Goal: Task Accomplishment & Management: Use online tool/utility

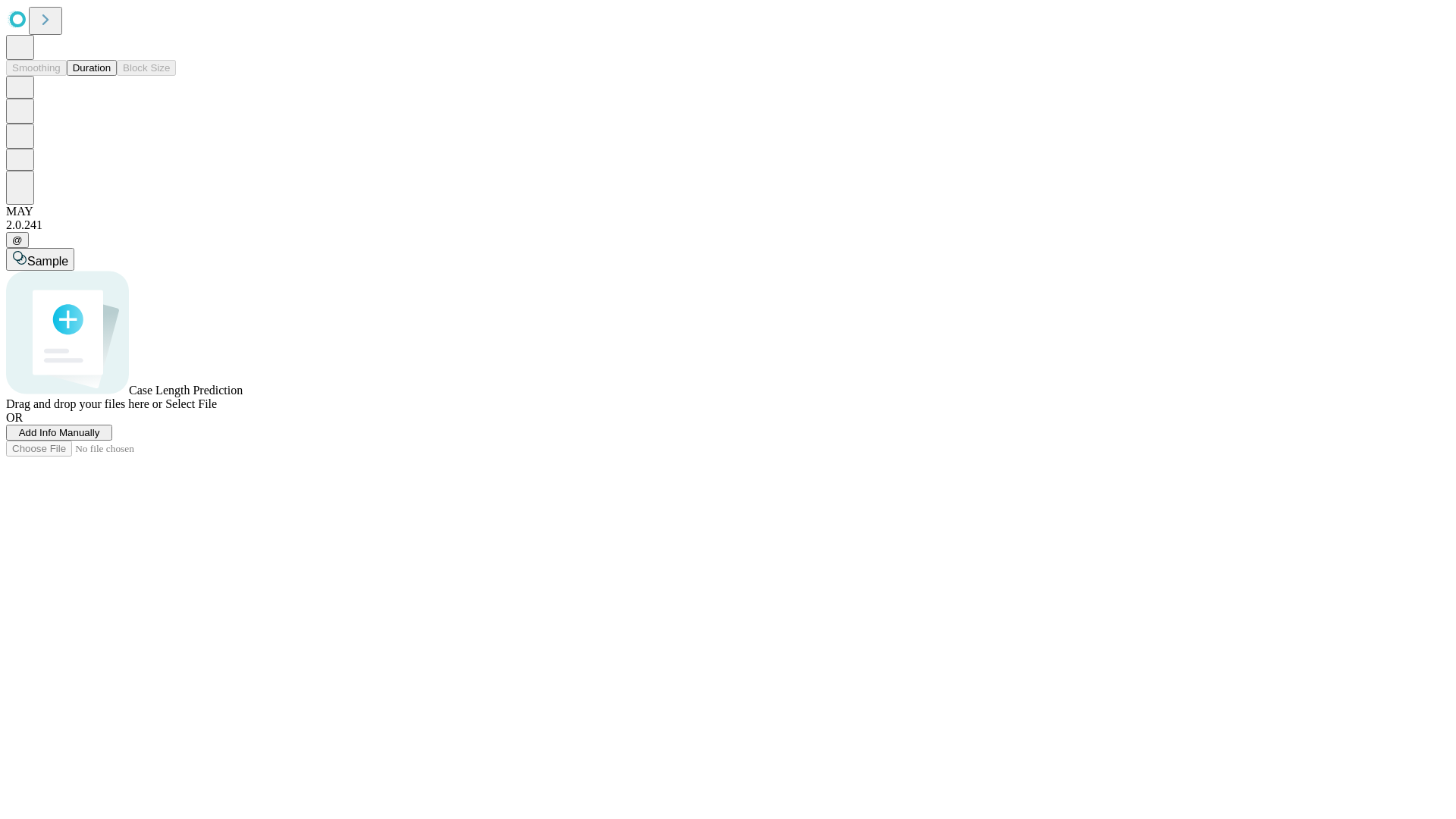
click at [100, 438] on span "Add Info Manually" at bounding box center [60, 432] width 81 height 11
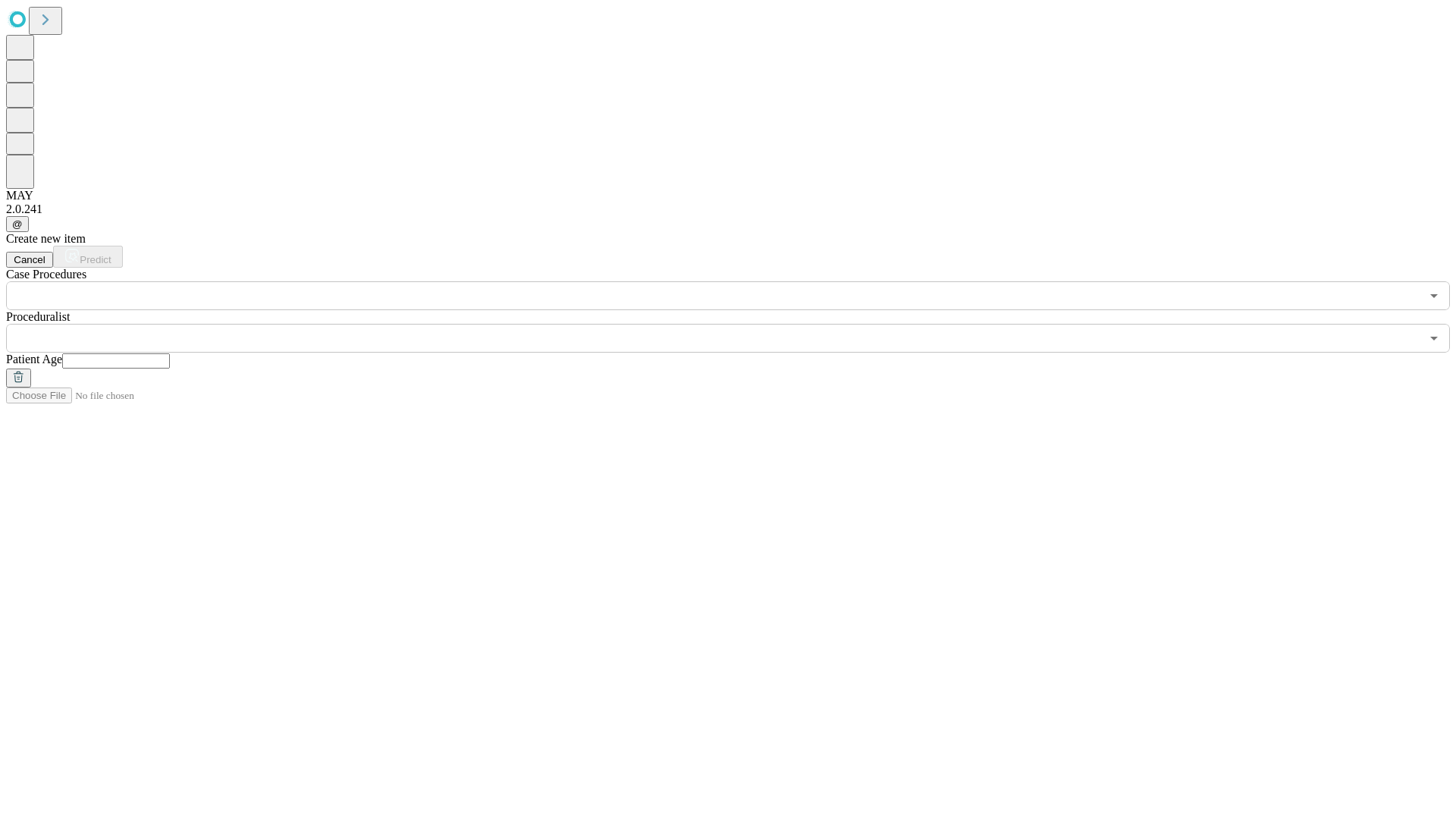
click at [170, 353] on input "text" at bounding box center [116, 361] width 107 height 16
type input "**"
click at [739, 323] on input "text" at bounding box center [713, 337] width 1414 height 29
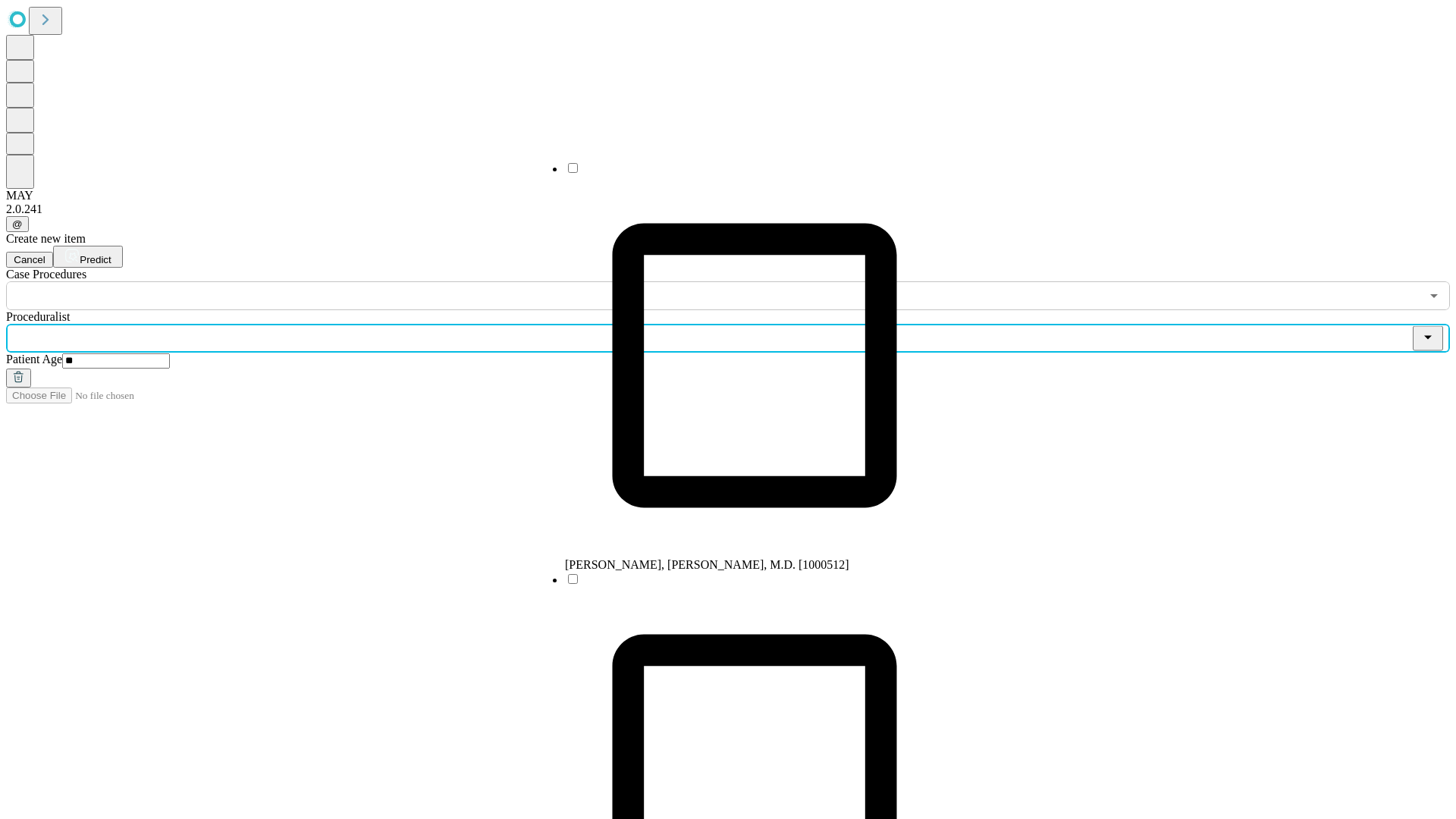
click at [740, 174] on li "[PERSON_NAME], [PERSON_NAME], M.D. [1000512]" at bounding box center [754, 366] width 379 height 411
click at [318, 281] on input "text" at bounding box center [713, 295] width 1414 height 29
